Goal: Task Accomplishment & Management: Complete application form

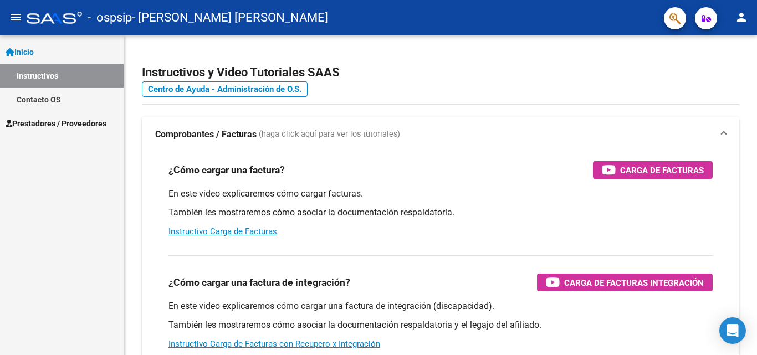
click at [79, 124] on span "Prestadores / Proveedores" at bounding box center [56, 123] width 101 height 12
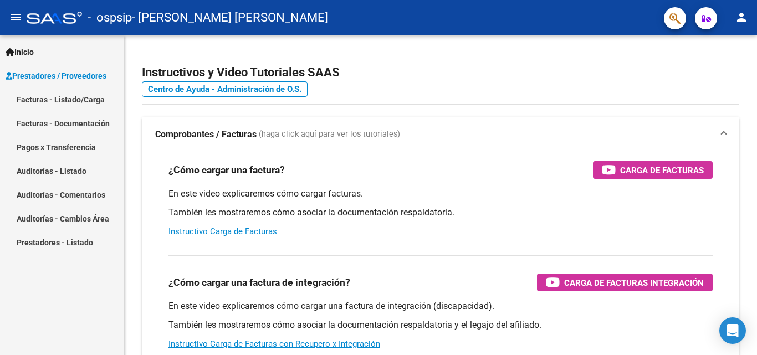
click at [84, 99] on link "Facturas - Listado/Carga" at bounding box center [62, 100] width 124 height 24
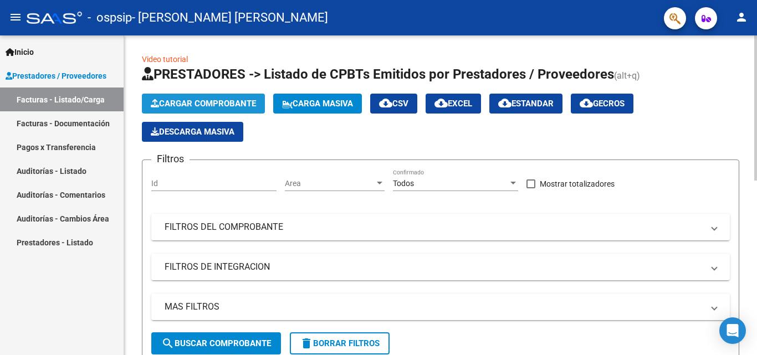
click at [206, 101] on span "Cargar Comprobante" at bounding box center [203, 104] width 105 height 10
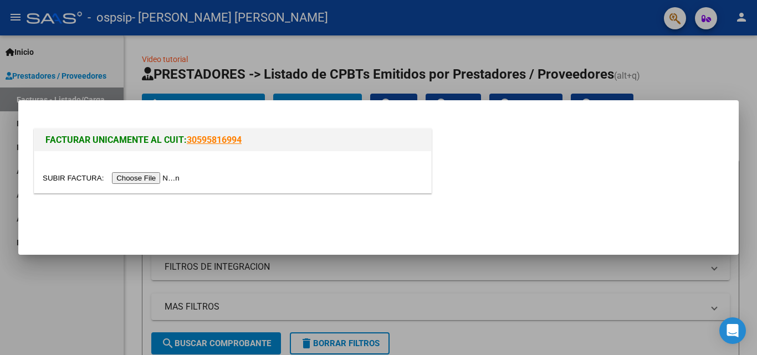
click at [167, 177] on input "file" at bounding box center [113, 178] width 140 height 12
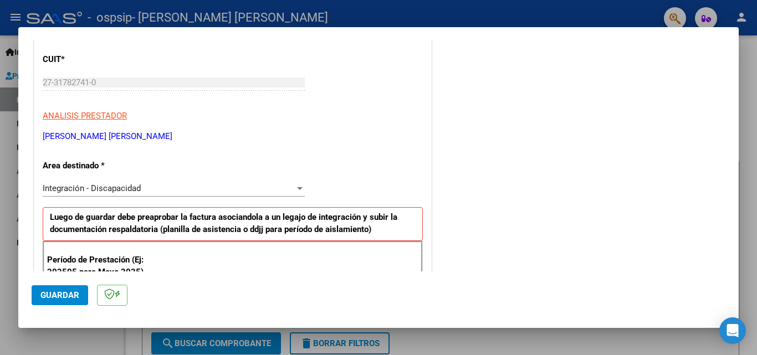
scroll to position [243, 0]
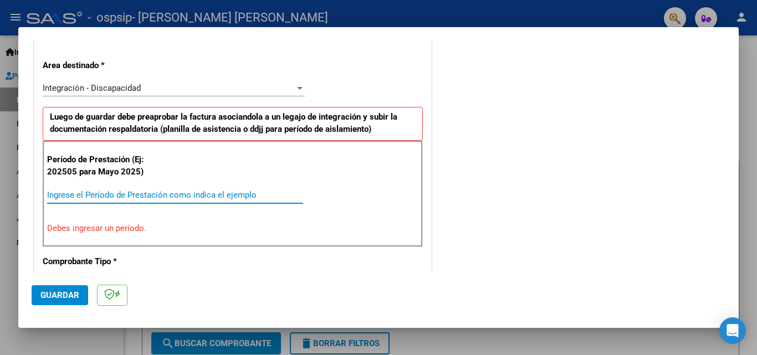
click at [76, 193] on input "Ingrese el Período de Prestación como indica el ejemplo" at bounding box center [175, 195] width 256 height 10
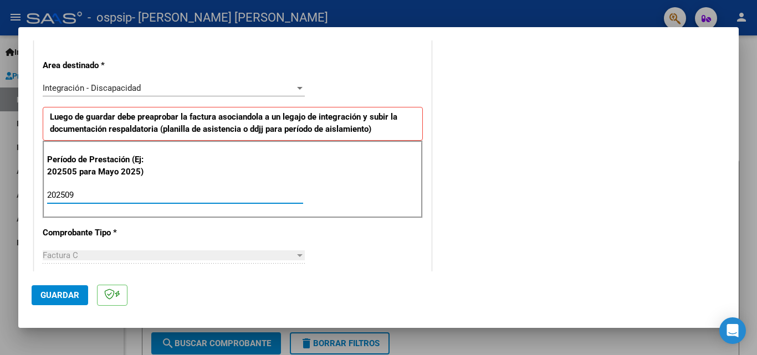
type input "202509"
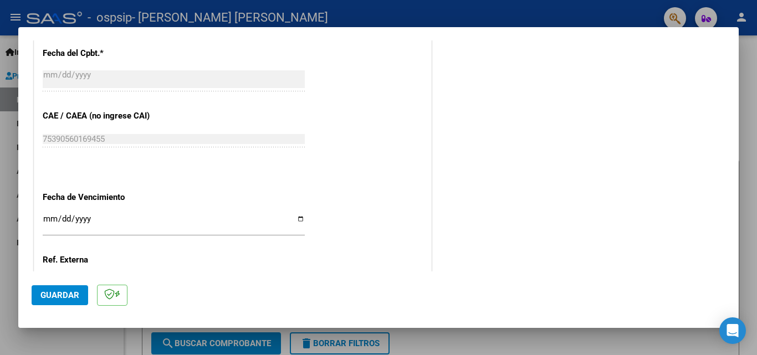
scroll to position [711, 0]
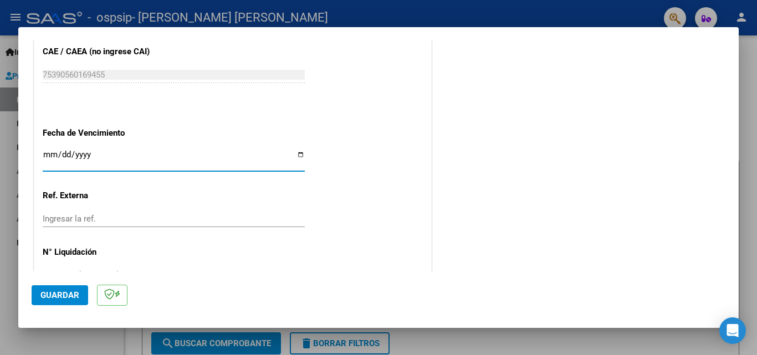
click at [294, 152] on input "Ingresar la fecha" at bounding box center [174, 159] width 262 height 18
type input "[DATE]"
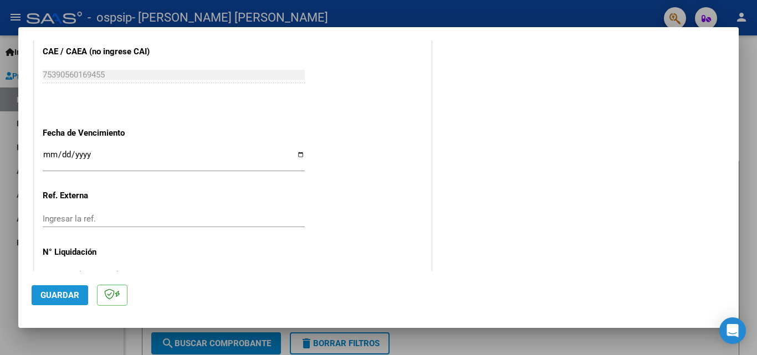
click at [52, 295] on span "Guardar" at bounding box center [59, 295] width 39 height 10
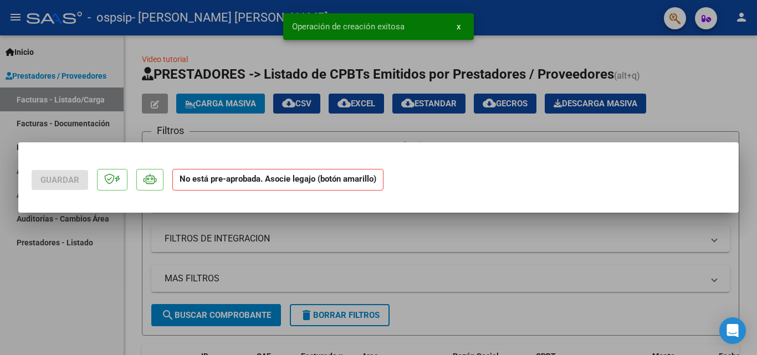
scroll to position [0, 0]
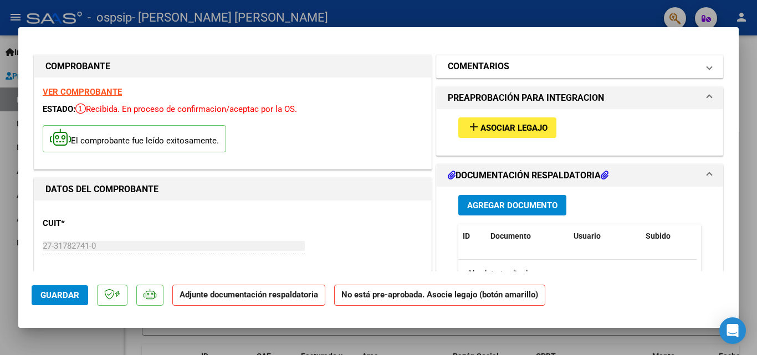
click at [708, 72] on mat-expansion-panel-header "COMENTARIOS" at bounding box center [579, 66] width 286 height 22
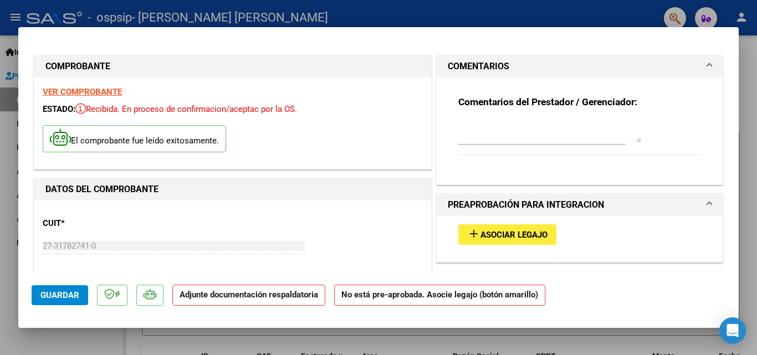
click at [708, 72] on mat-expansion-panel-header "COMENTARIOS" at bounding box center [579, 66] width 286 height 22
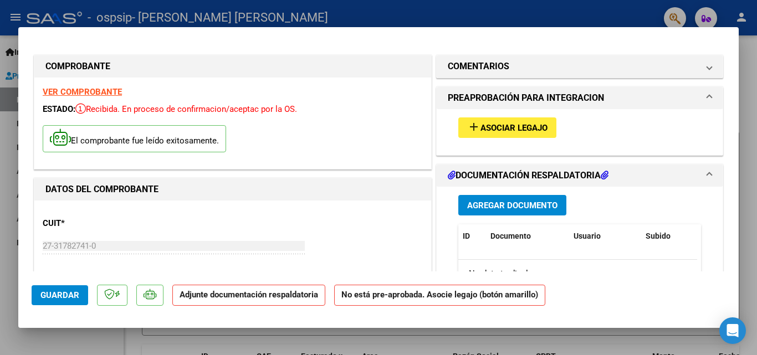
click at [541, 130] on span "Asociar Legajo" at bounding box center [513, 128] width 67 height 10
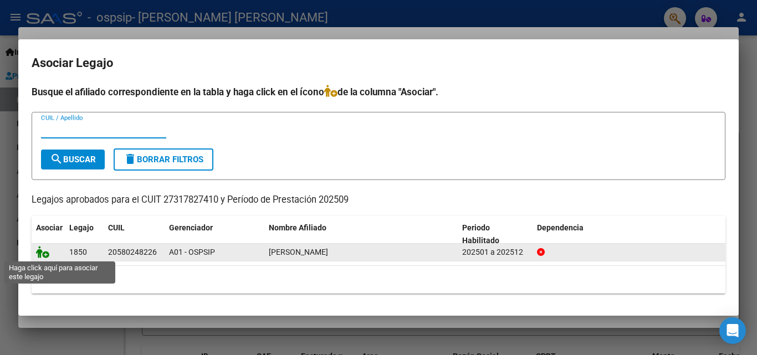
click at [45, 254] on icon at bounding box center [42, 252] width 13 height 12
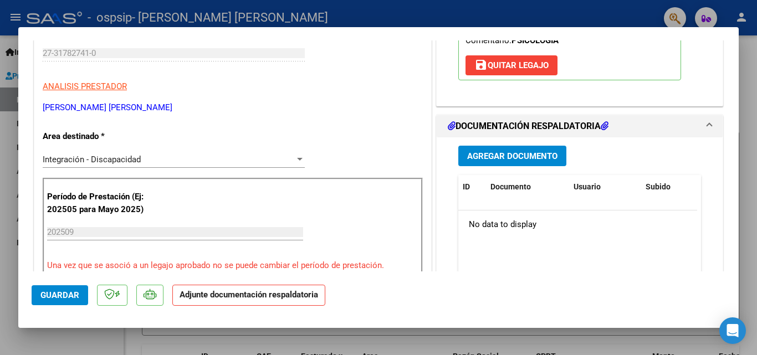
scroll to position [237, 0]
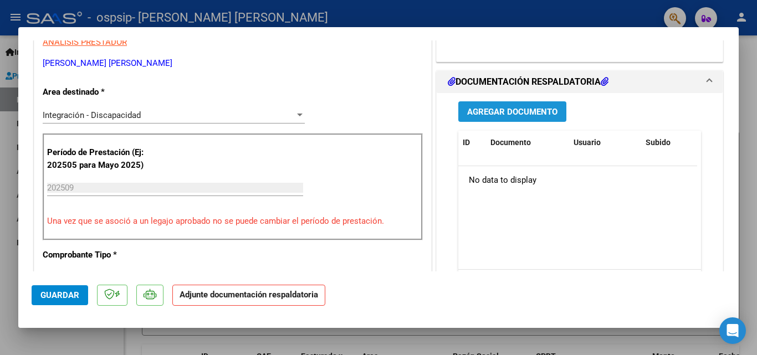
click at [537, 114] on span "Agregar Documento" at bounding box center [512, 112] width 90 height 10
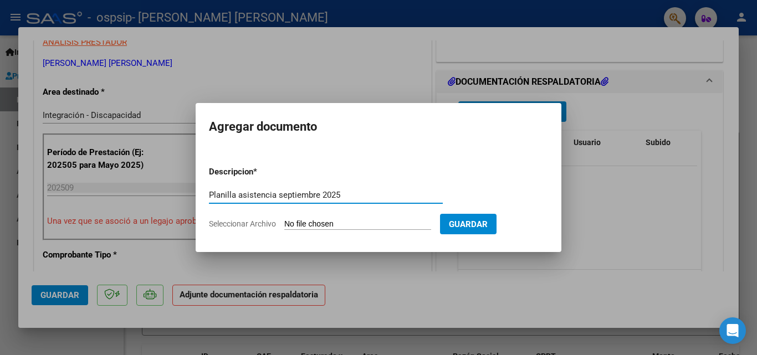
type input "Planilla asistencia septiembre 2025"
click at [323, 225] on input "Seleccionar Archivo" at bounding box center [357, 224] width 147 height 11
type input "C:\fakepath\PA-[PERSON_NAME] [DATE] 001.pdf"
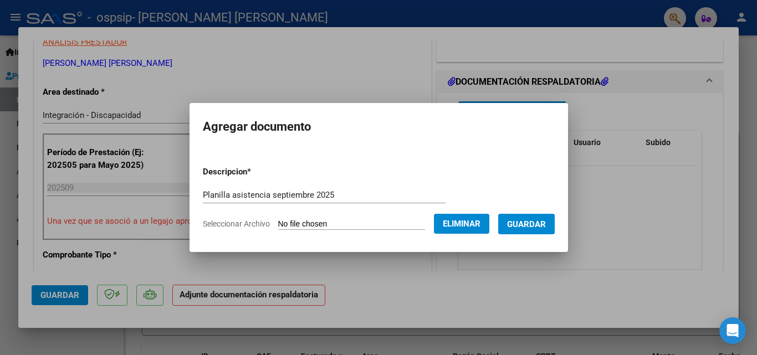
click at [533, 220] on span "Guardar" at bounding box center [526, 224] width 39 height 10
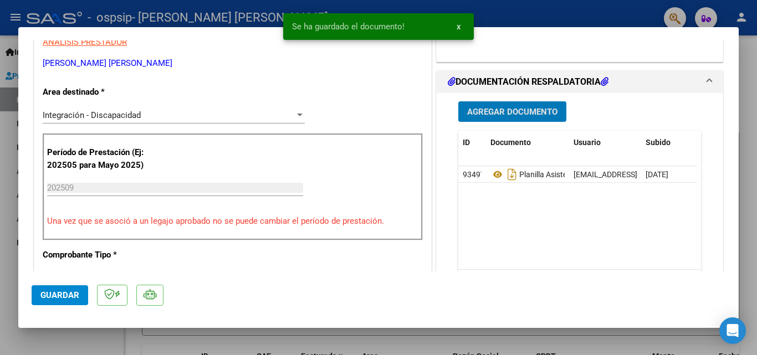
click at [525, 114] on span "Agregar Documento" at bounding box center [512, 112] width 90 height 10
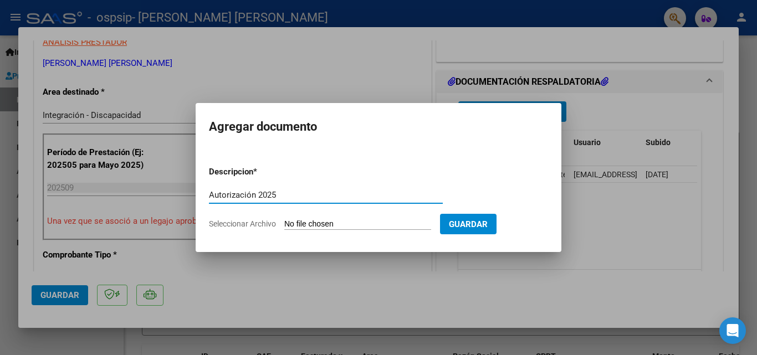
type input "Autorización 2025"
click at [362, 224] on input "Seleccionar Archivo" at bounding box center [357, 224] width 147 height 11
type input "C:\fakepath\MADELAIRESEBASTIAN AUTORIZACION PSICOLOGIA- 2025 SEGUN RESOLUCION 3…"
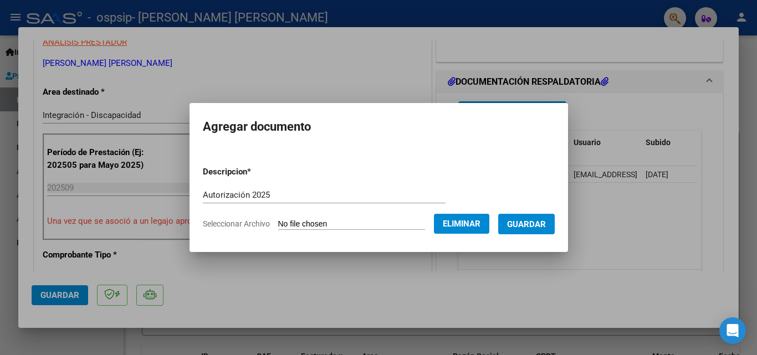
click at [554, 224] on button "Guardar" at bounding box center [526, 224] width 56 height 20
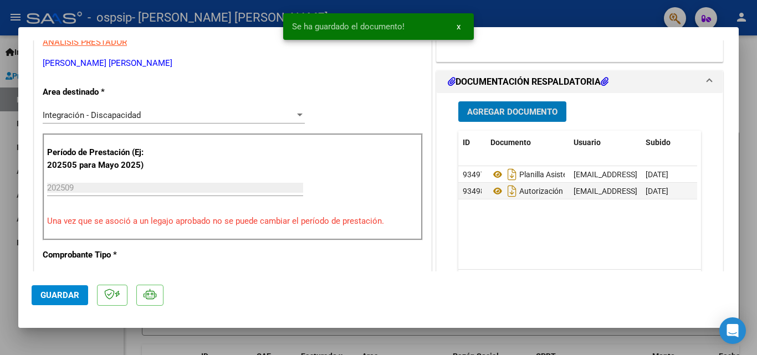
click at [462, 28] on button "x" at bounding box center [459, 27] width 22 height 20
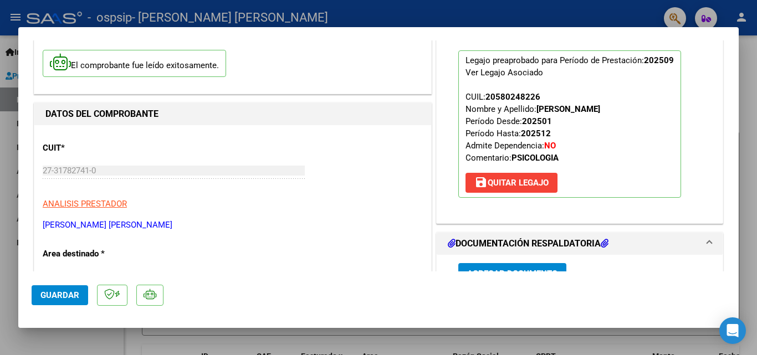
scroll to position [73, 0]
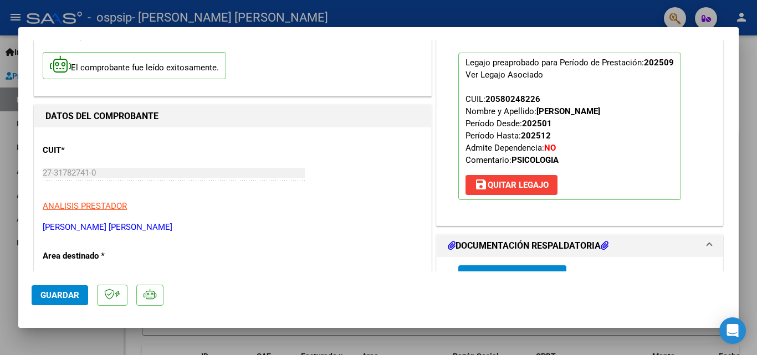
click at [74, 295] on span "Guardar" at bounding box center [59, 295] width 39 height 10
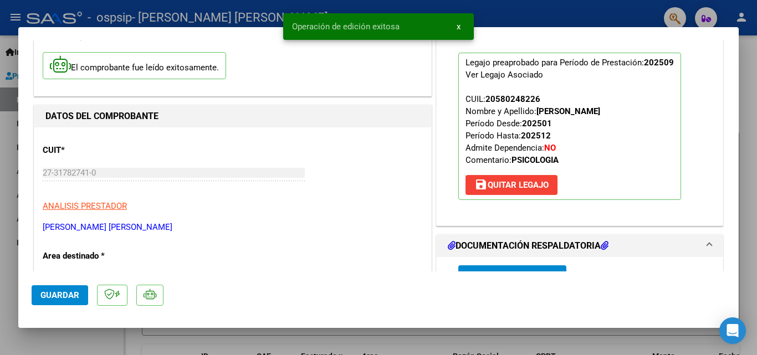
click at [457, 25] on span "x" at bounding box center [458, 27] width 4 height 10
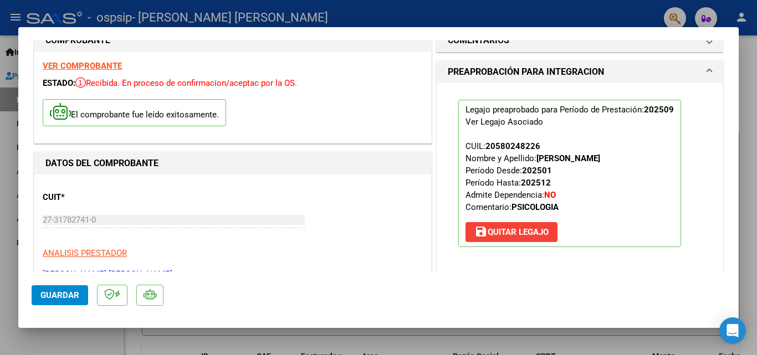
scroll to position [0, 0]
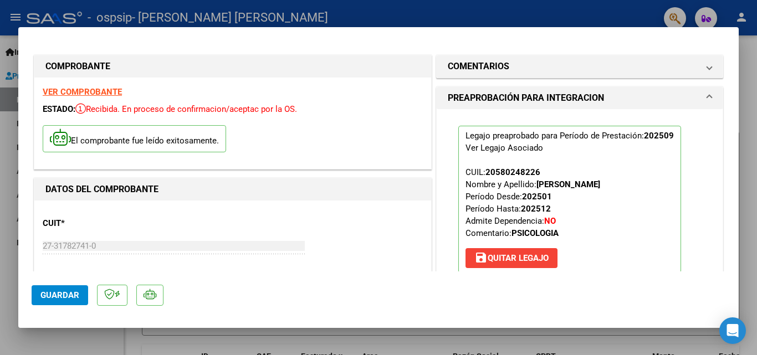
click at [754, 81] on div at bounding box center [378, 177] width 757 height 355
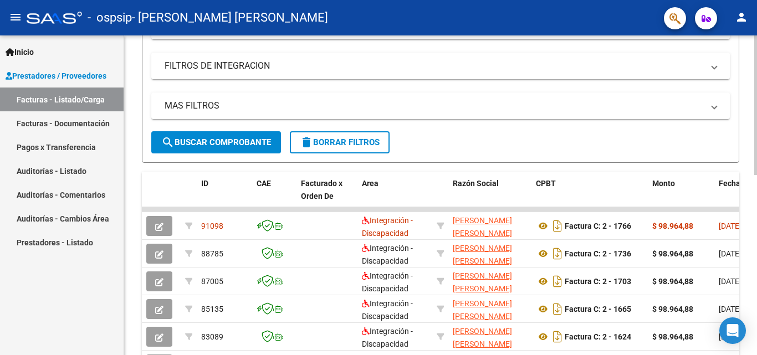
scroll to position [203, 0]
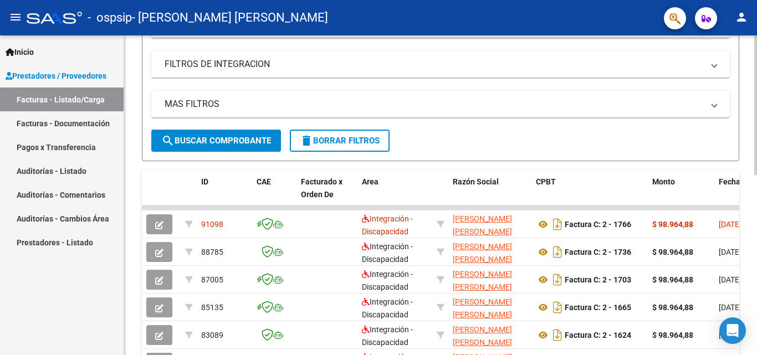
click at [749, 201] on div "Video tutorial PRESTADORES -> Listado de CPBTs Emitidos por Prestadores / Prove…" at bounding box center [441, 194] width 635 height 722
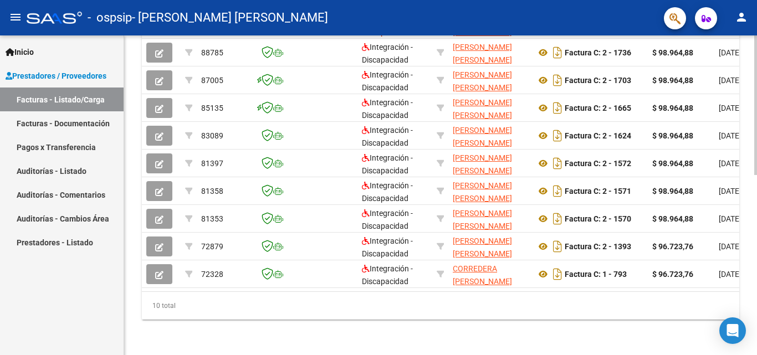
scroll to position [363, 0]
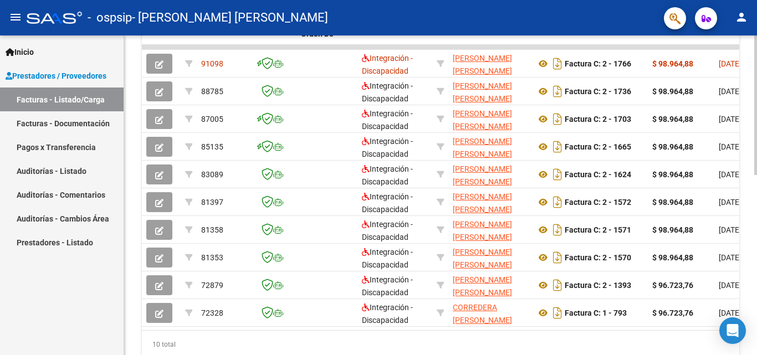
click at [756, 228] on div at bounding box center [755, 268] width 3 height 140
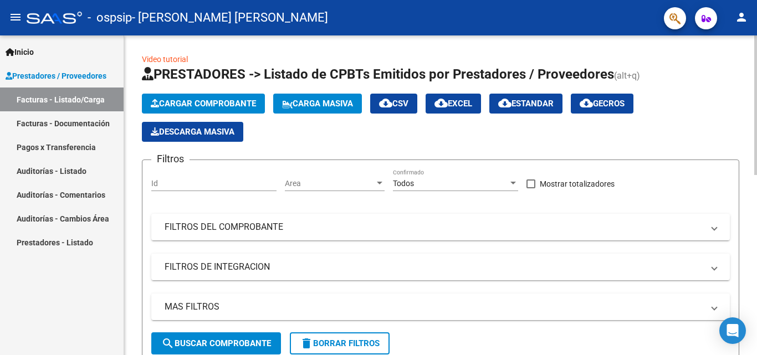
click at [756, 38] on div at bounding box center [755, 105] width 3 height 140
